Goal: Transaction & Acquisition: Purchase product/service

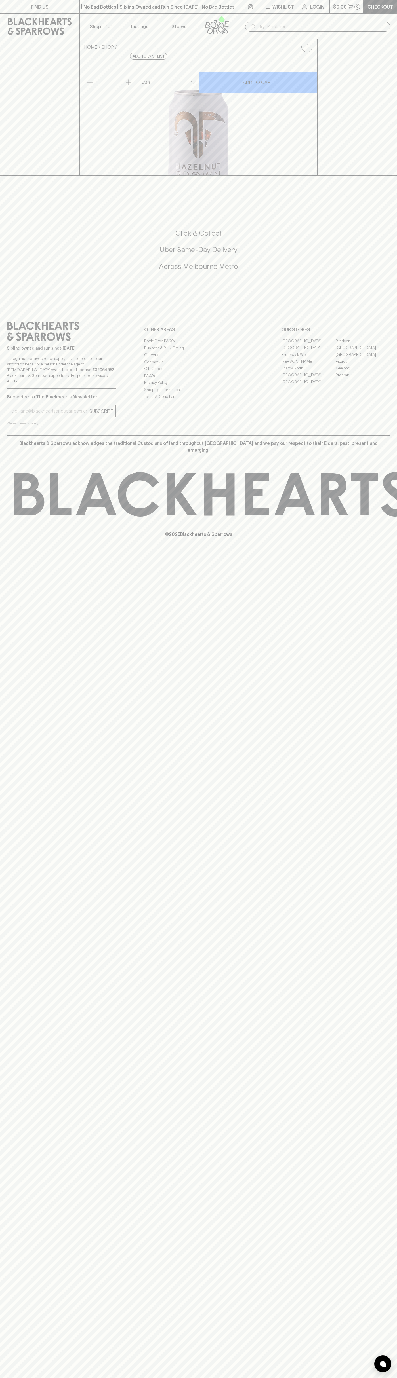
click at [260, 24] on input "text" at bounding box center [322, 26] width 127 height 9
click at [387, 173] on div "HOME SHOP Bad Shepherd Hazelnut Brown Ale $7.00 Add to wishlist 10% discount wh…" at bounding box center [198, 107] width 397 height 136
click at [256, 1378] on html "FIND US | No Bad Bottles | Sibling Owned and Run Since [DATE] | No Bad Bottles …" at bounding box center [198, 689] width 397 height 1378
click at [16, 684] on div "FIND US | No Bad Bottles | Sibling Owned and Run Since [DATE] | No Bad Bottles …" at bounding box center [198, 689] width 397 height 1378
